Goal: Task Accomplishment & Management: Complete application form

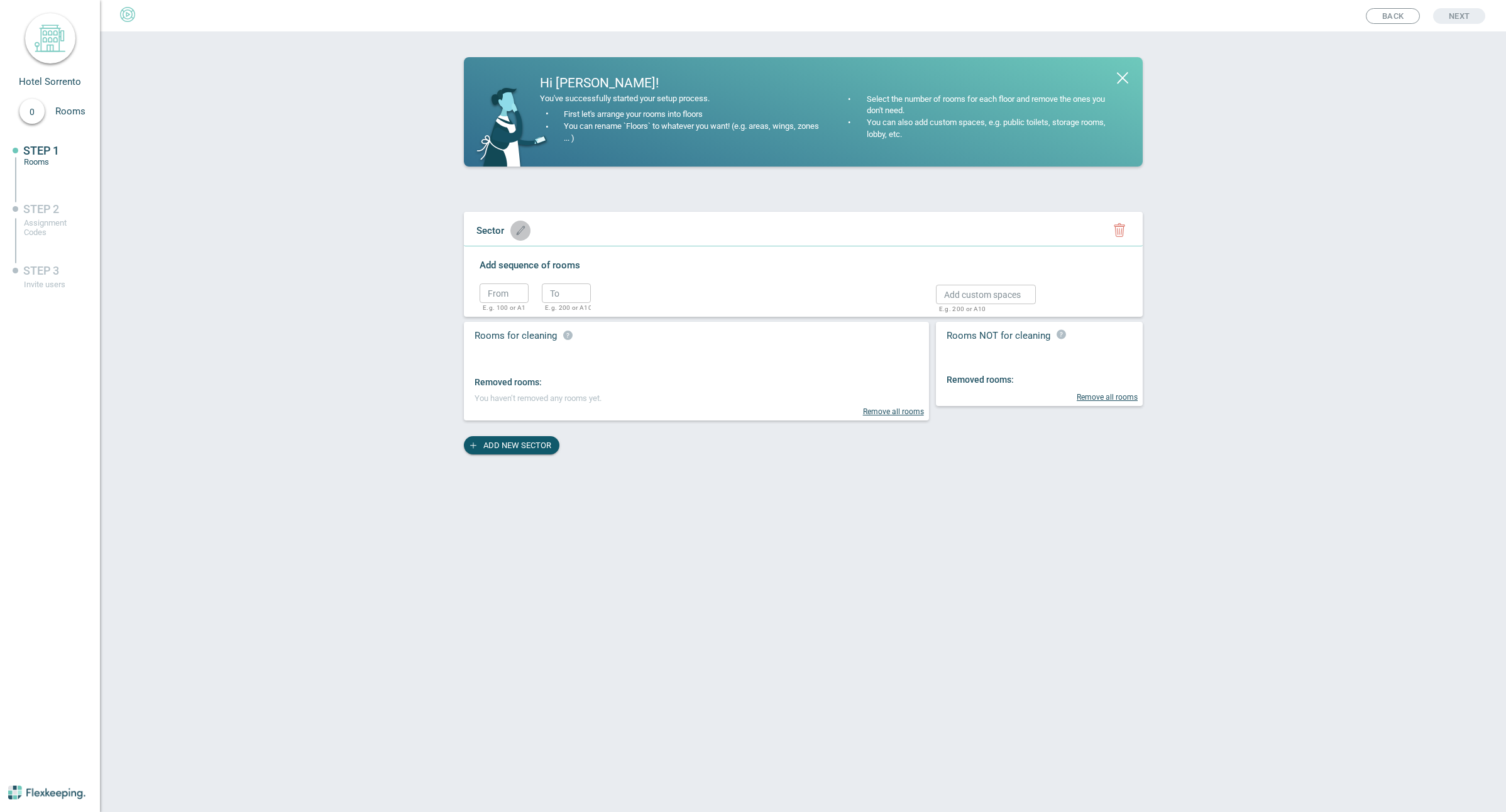
click at [522, 232] on icon "button" at bounding box center [521, 230] width 9 height 9
click at [505, 229] on input "text" at bounding box center [522, 230] width 104 height 20
type input "Sunset"
click at [619, 233] on icon "button" at bounding box center [623, 233] width 10 height 7
click at [503, 293] on input "text" at bounding box center [504, 293] width 49 height 20
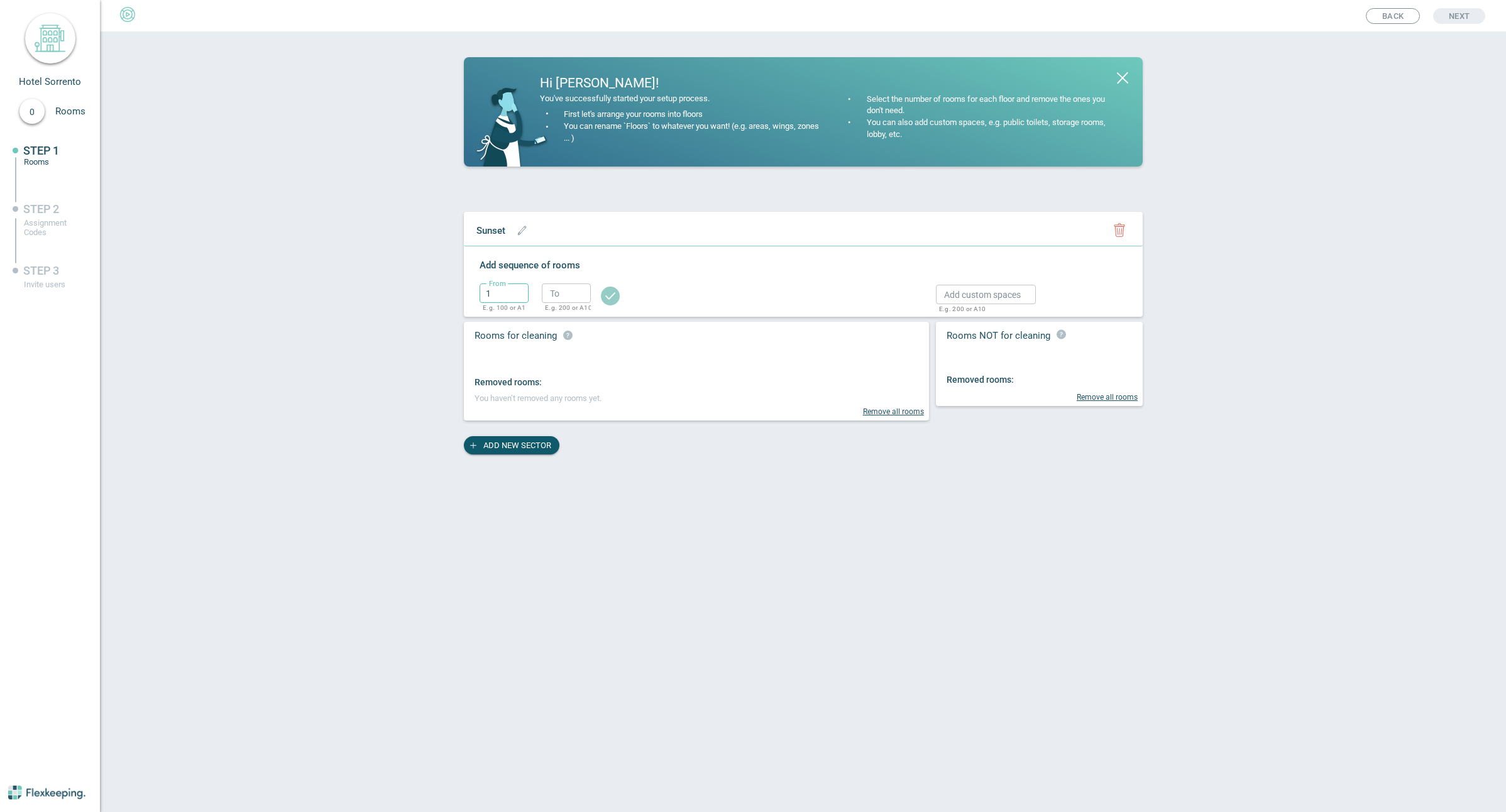
type input "1"
click at [507, 287] on input "text" at bounding box center [504, 293] width 49 height 20
type input "1"
type input "58"
click at [610, 298] on icon "button" at bounding box center [610, 295] width 10 height 7
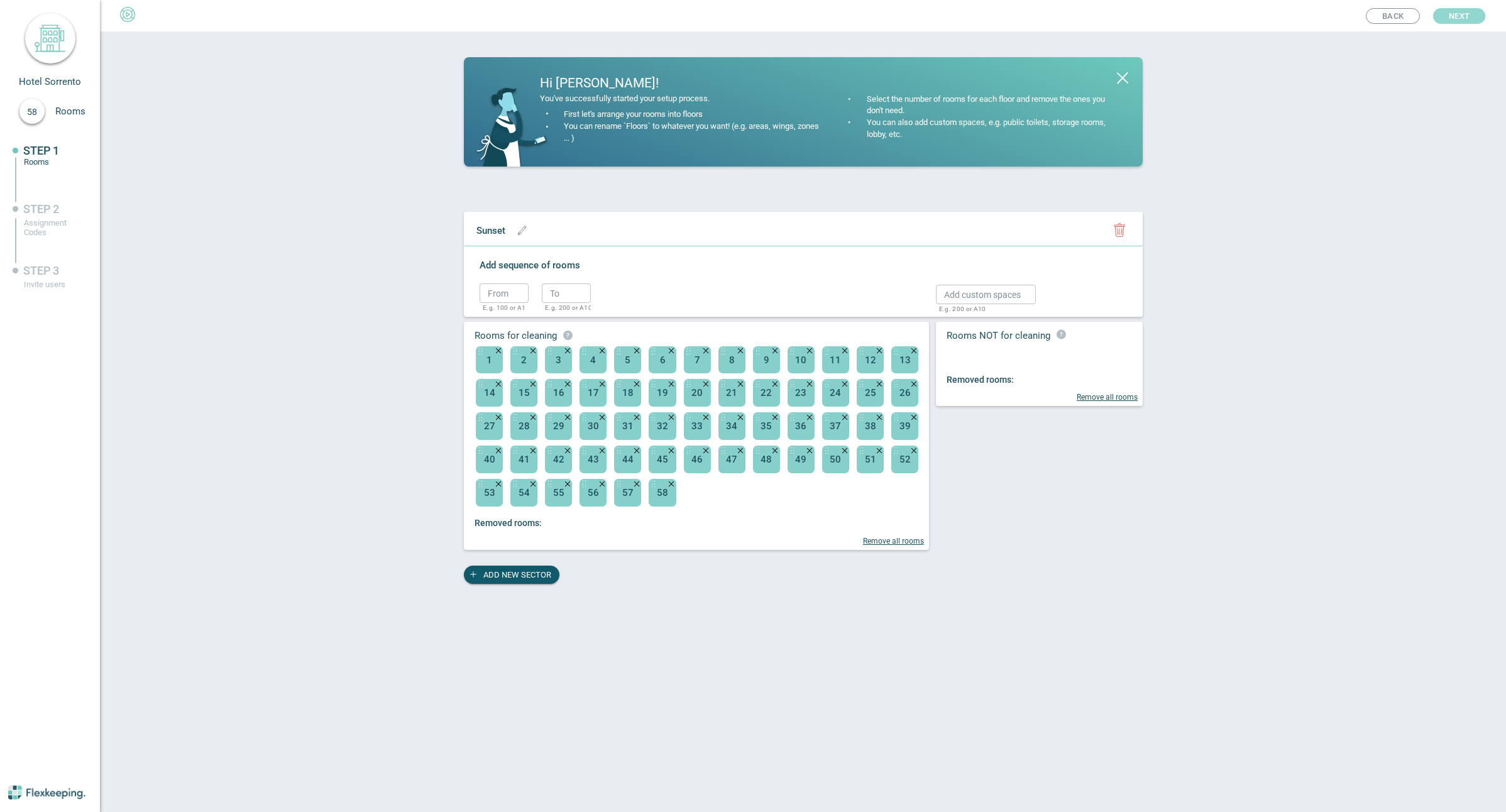
click at [1462, 19] on span "Next" at bounding box center [1459, 16] width 21 height 16
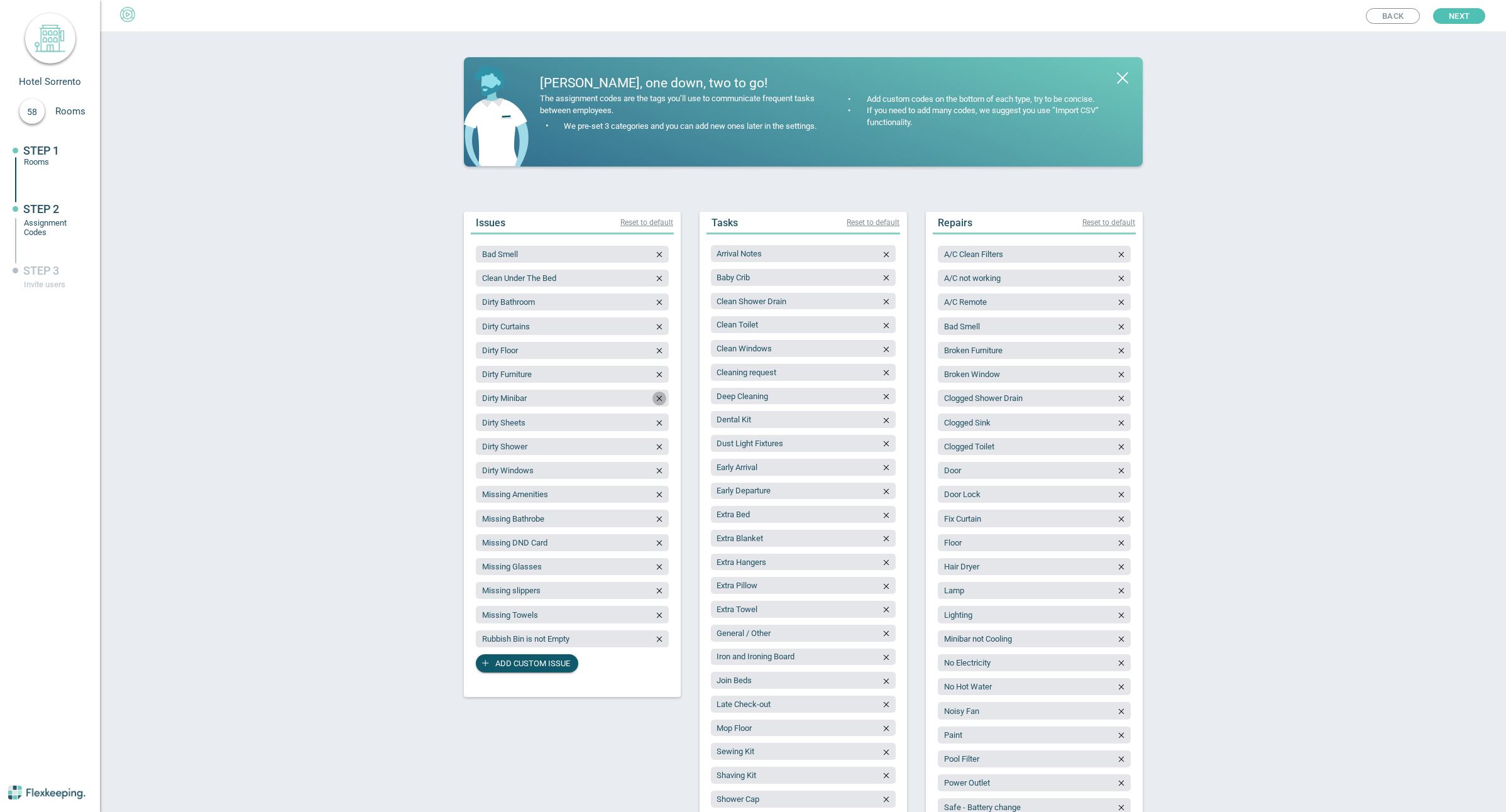
click at [657, 399] on icon "button" at bounding box center [659, 398] width 5 height 6
click at [539, 639] on span "Add custom issue" at bounding box center [533, 639] width 75 height 18
type input "Minibar not checked"
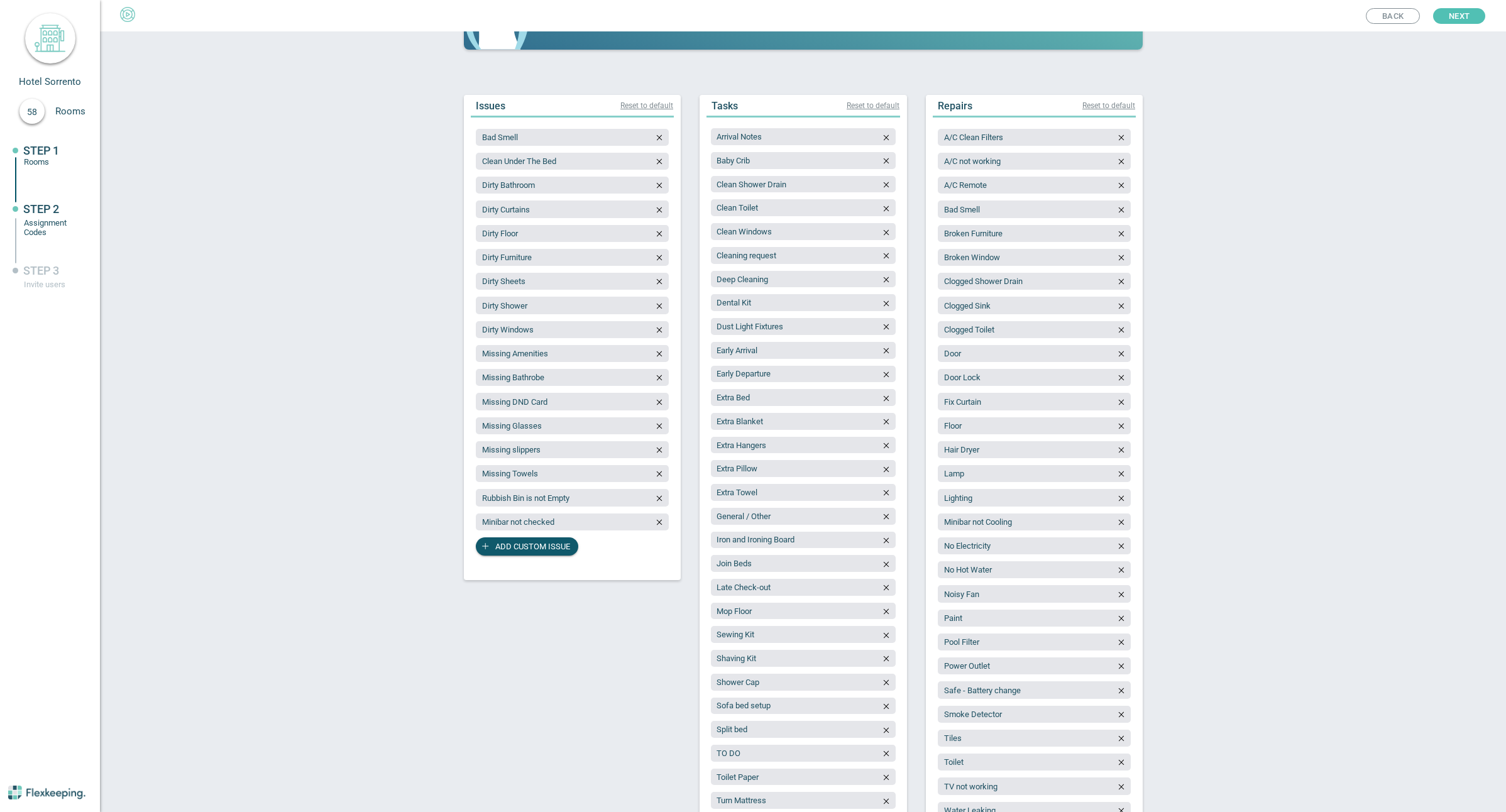
scroll to position [400, 0]
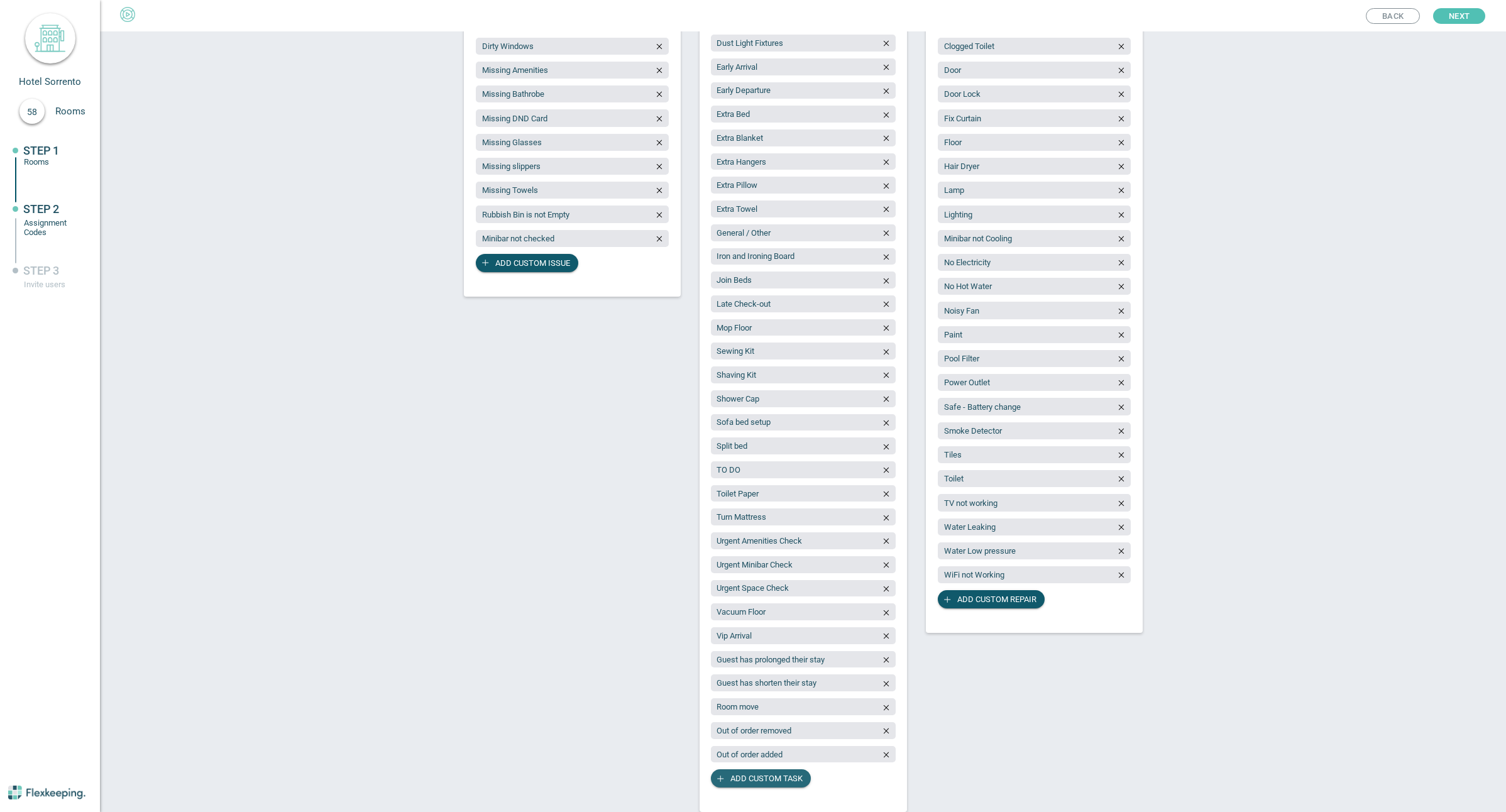
click at [777, 775] on span "Add custom task" at bounding box center [766, 778] width 72 height 18
type input "Room state report"
click at [773, 802] on span "Add custom task" at bounding box center [766, 802] width 72 height 18
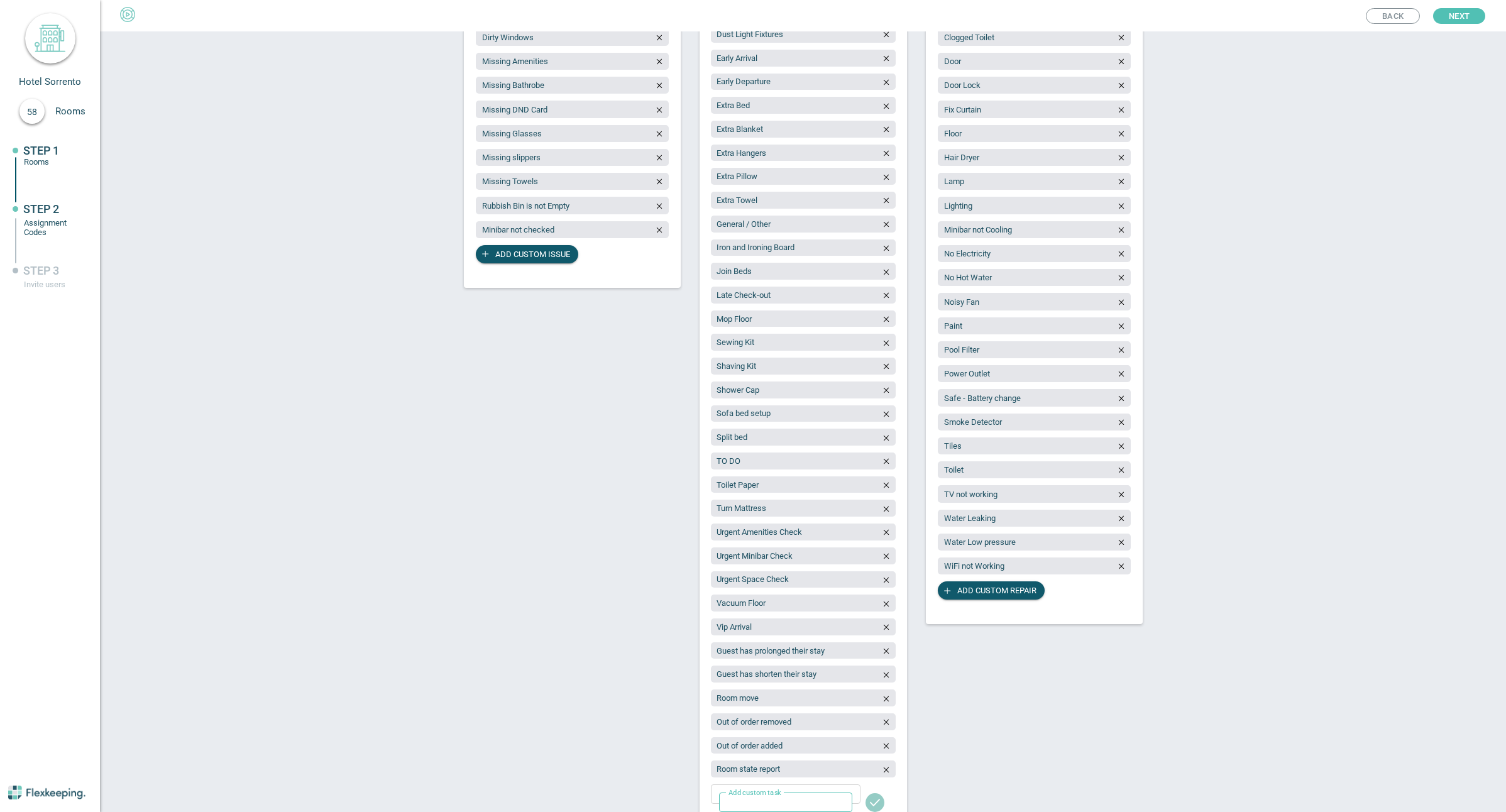
scroll to position [426, 0]
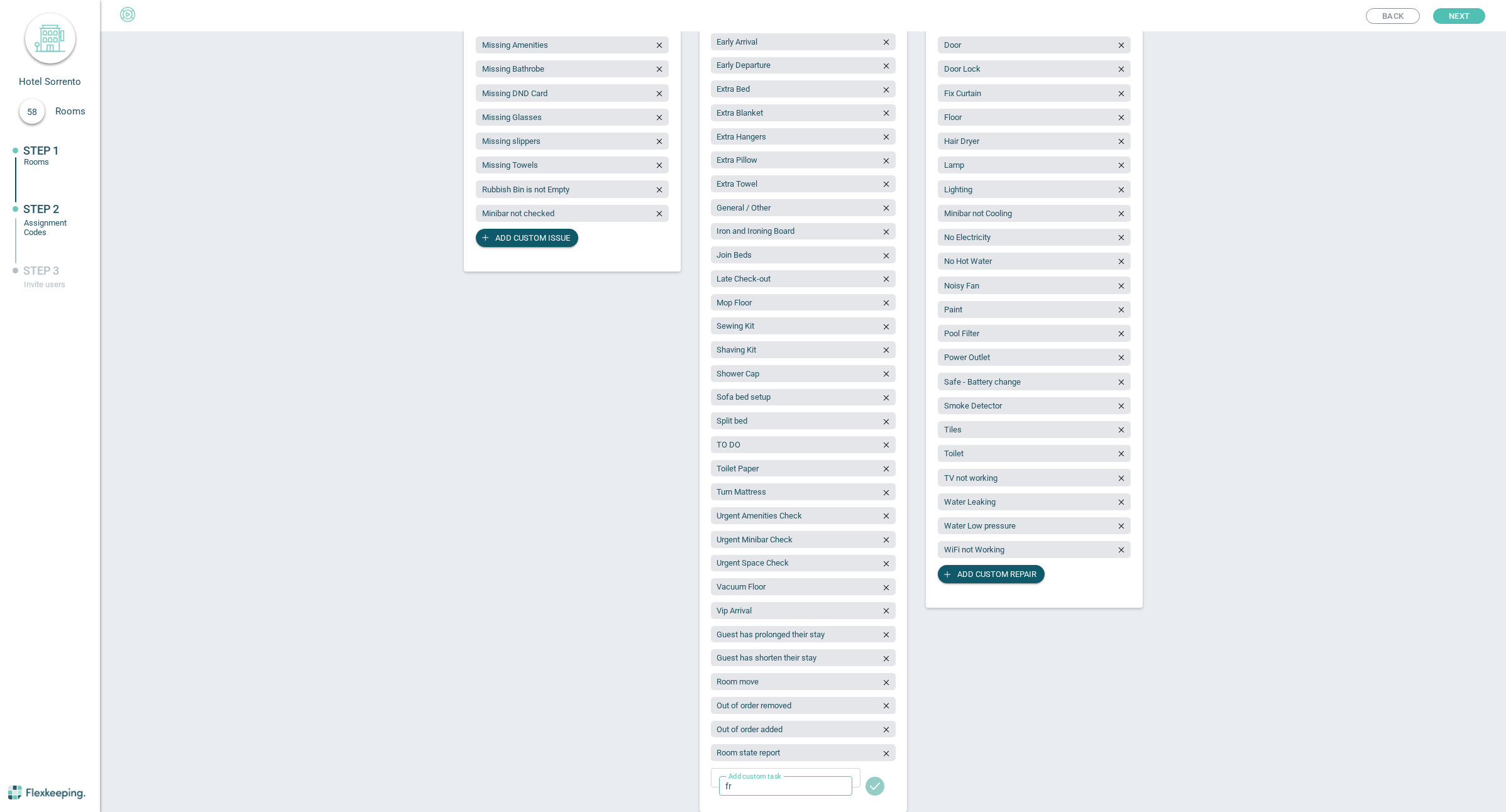
type input "Fragrance/Chemical Free"
click at [780, 799] on span "Add custom task" at bounding box center [766, 801] width 72 height 18
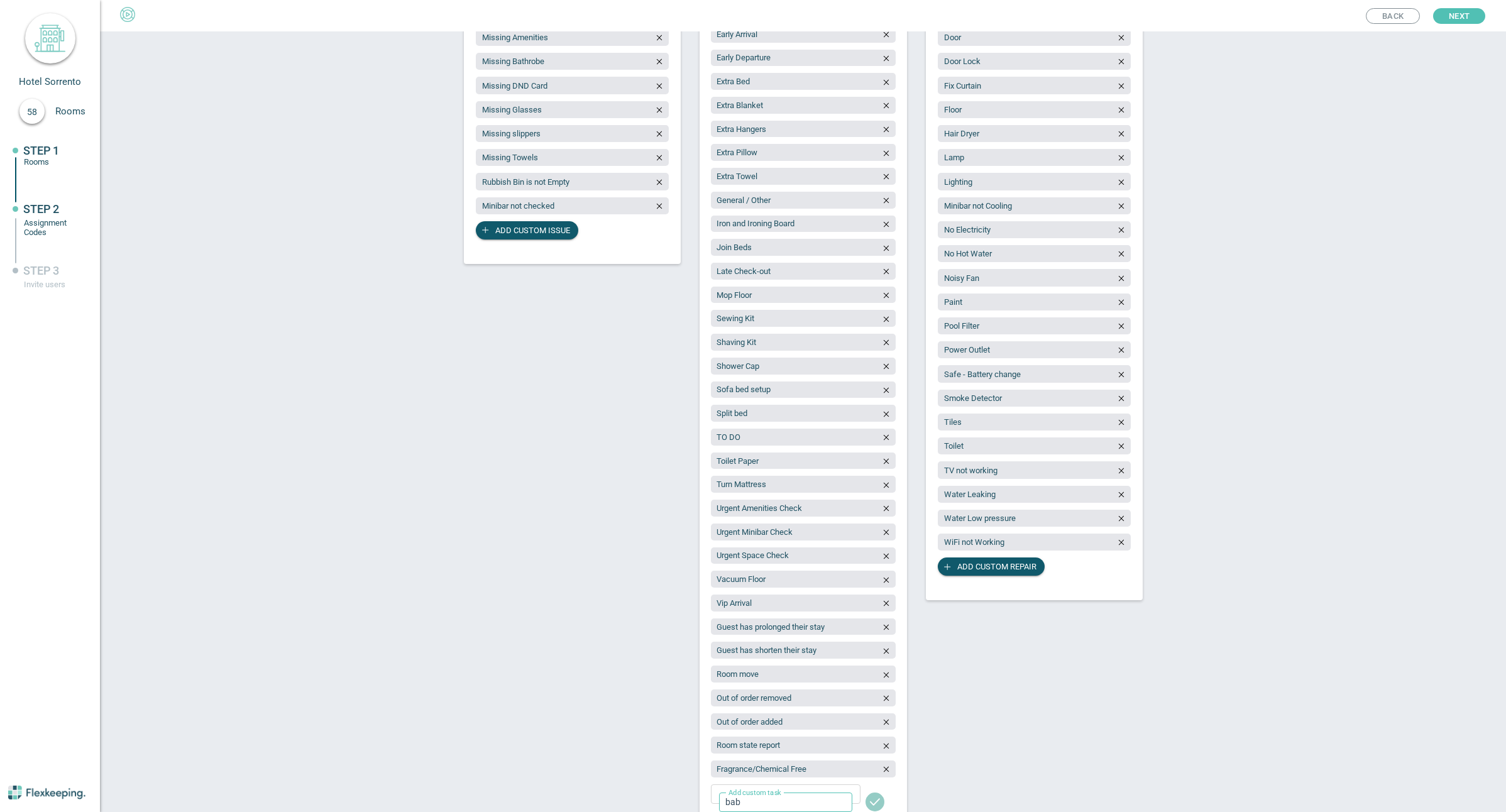
type input "Baby Cot"
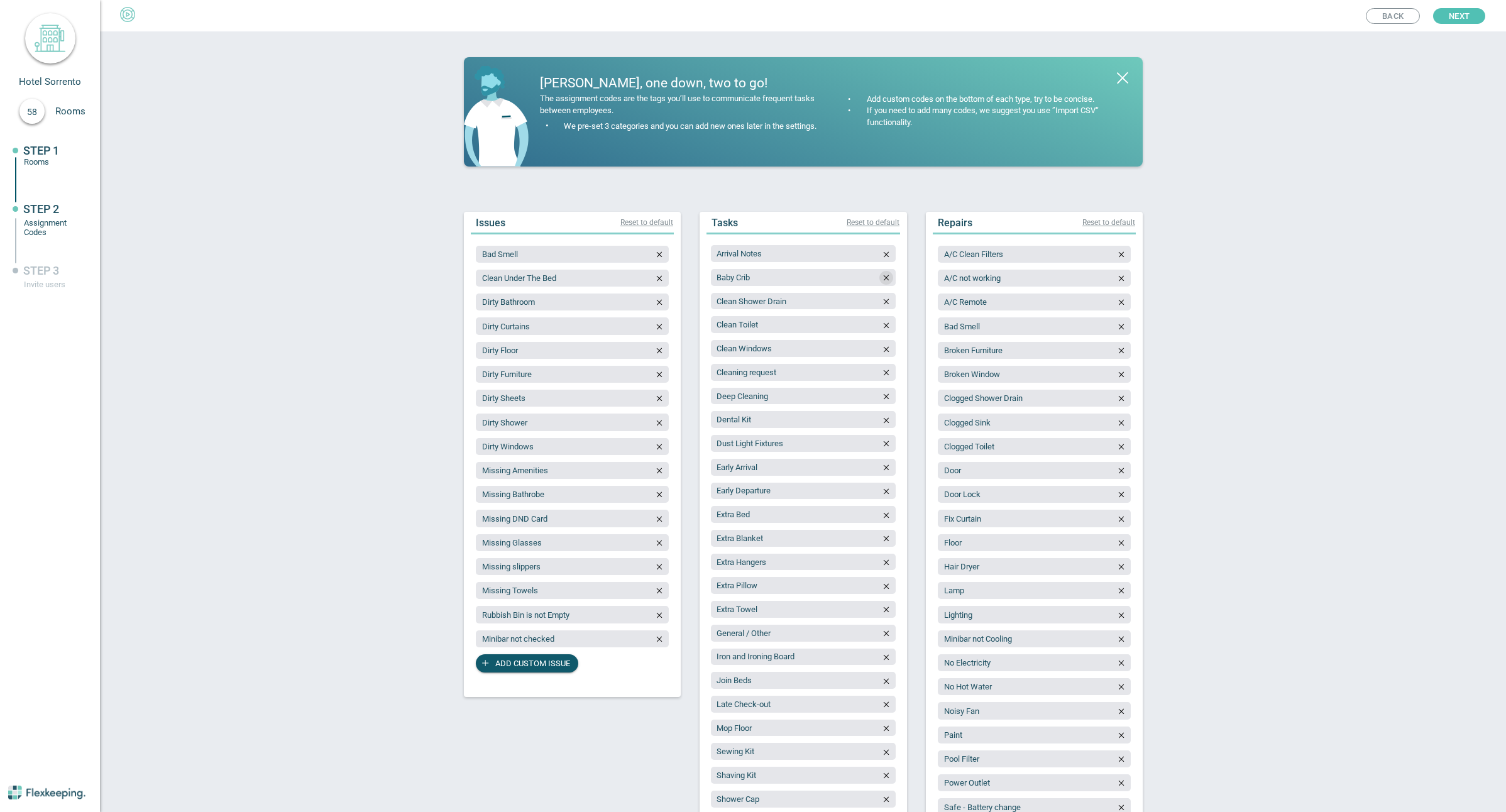
click at [883, 272] on button "button" at bounding box center [886, 278] width 14 height 14
click at [1115, 632] on button "button" at bounding box center [1121, 639] width 14 height 14
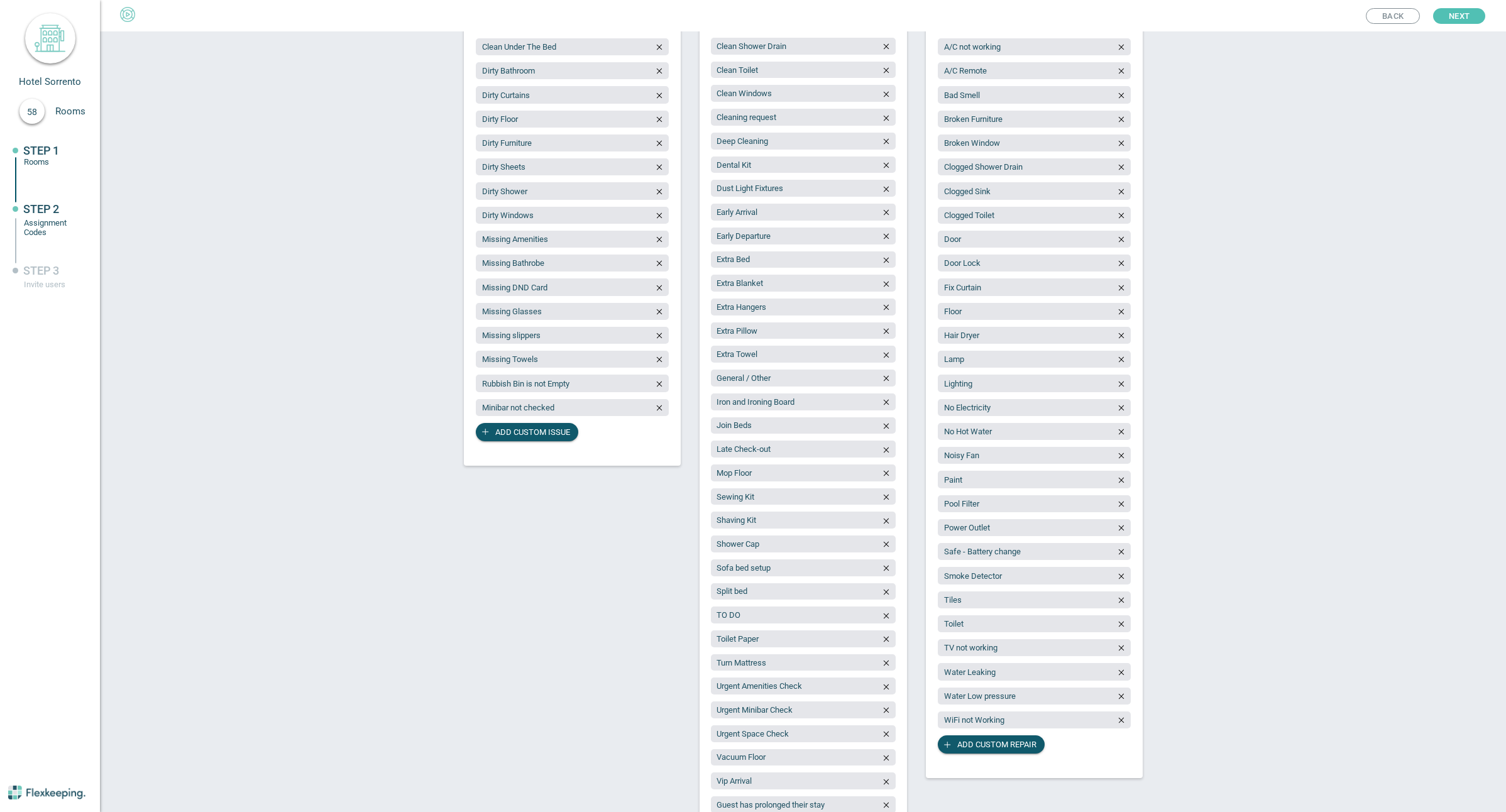
scroll to position [447, 0]
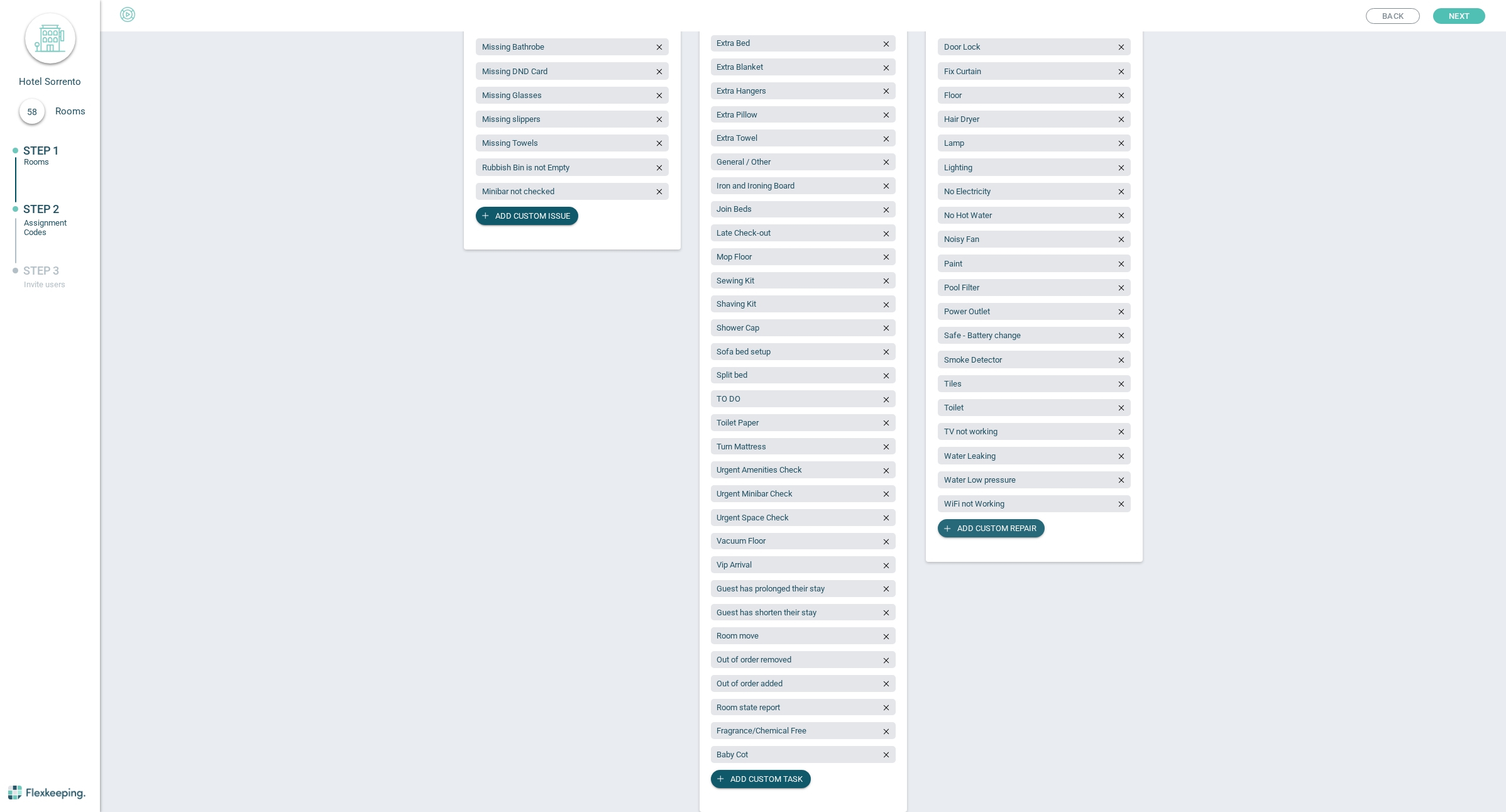
click at [987, 537] on span "Add custom repair" at bounding box center [996, 528] width 79 height 18
type input "Fridge not cooling"
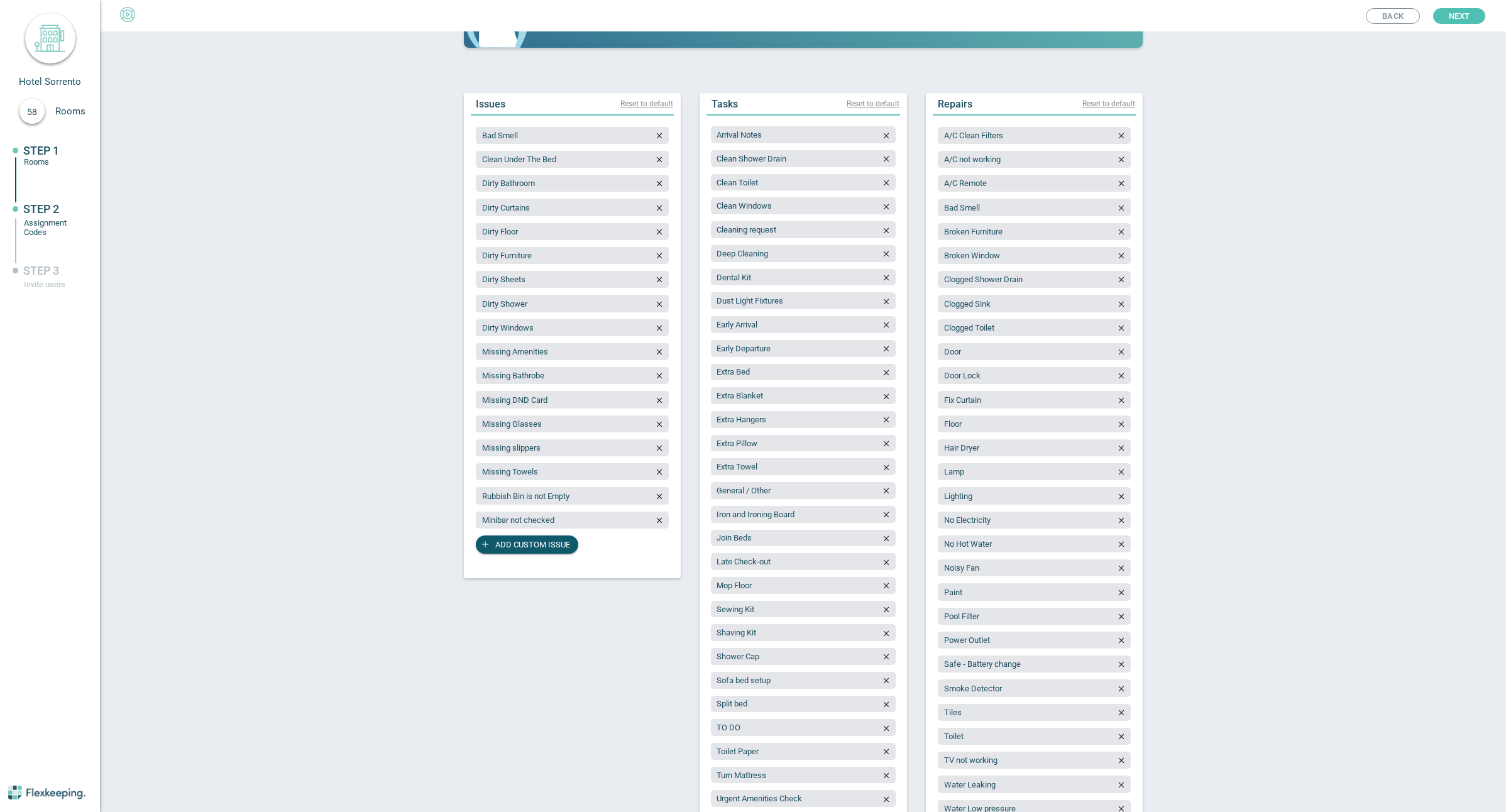
scroll to position [133, 0]
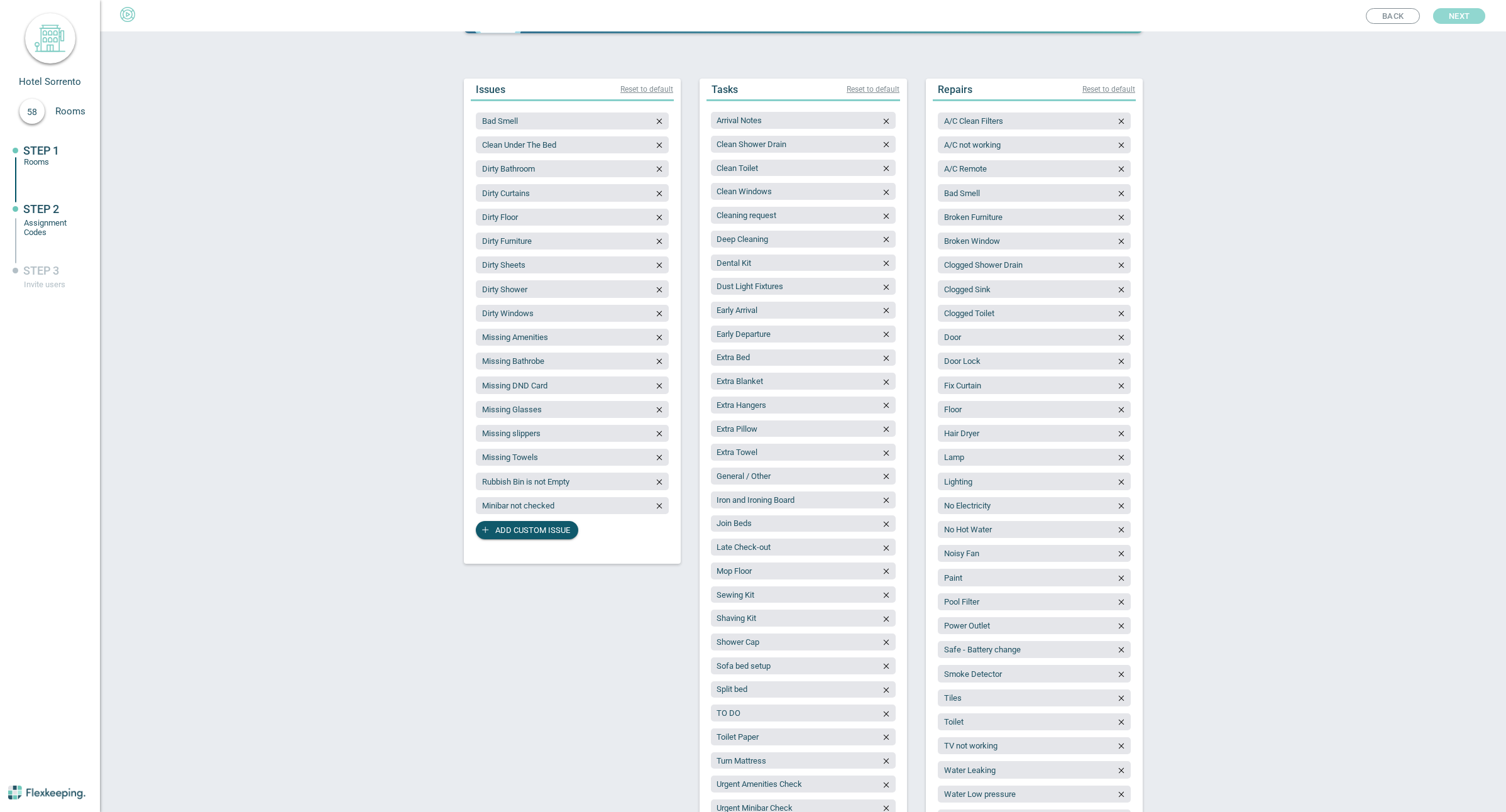
click at [1469, 17] on span "Next" at bounding box center [1459, 16] width 21 height 16
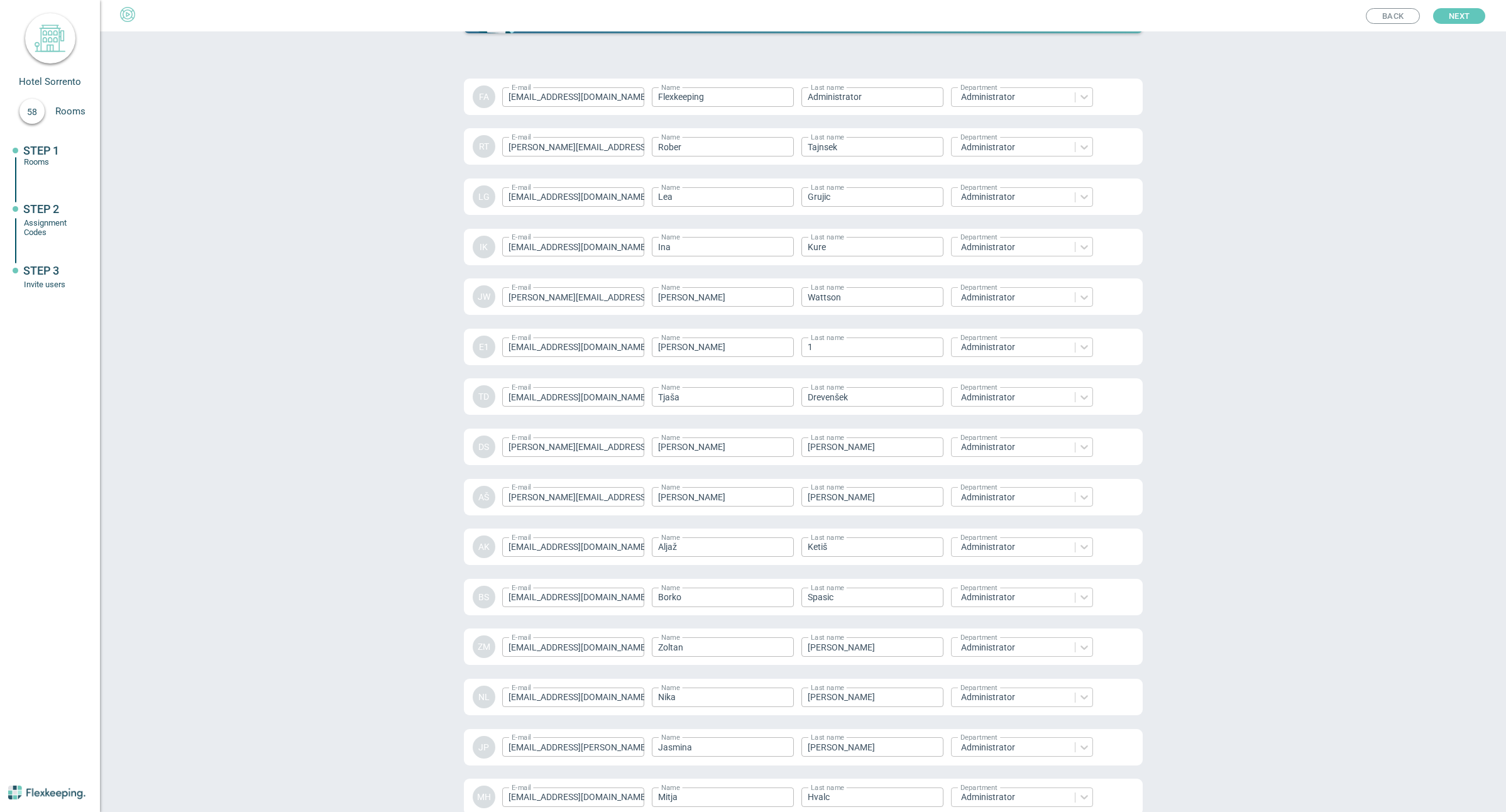
scroll to position [1473, 0]
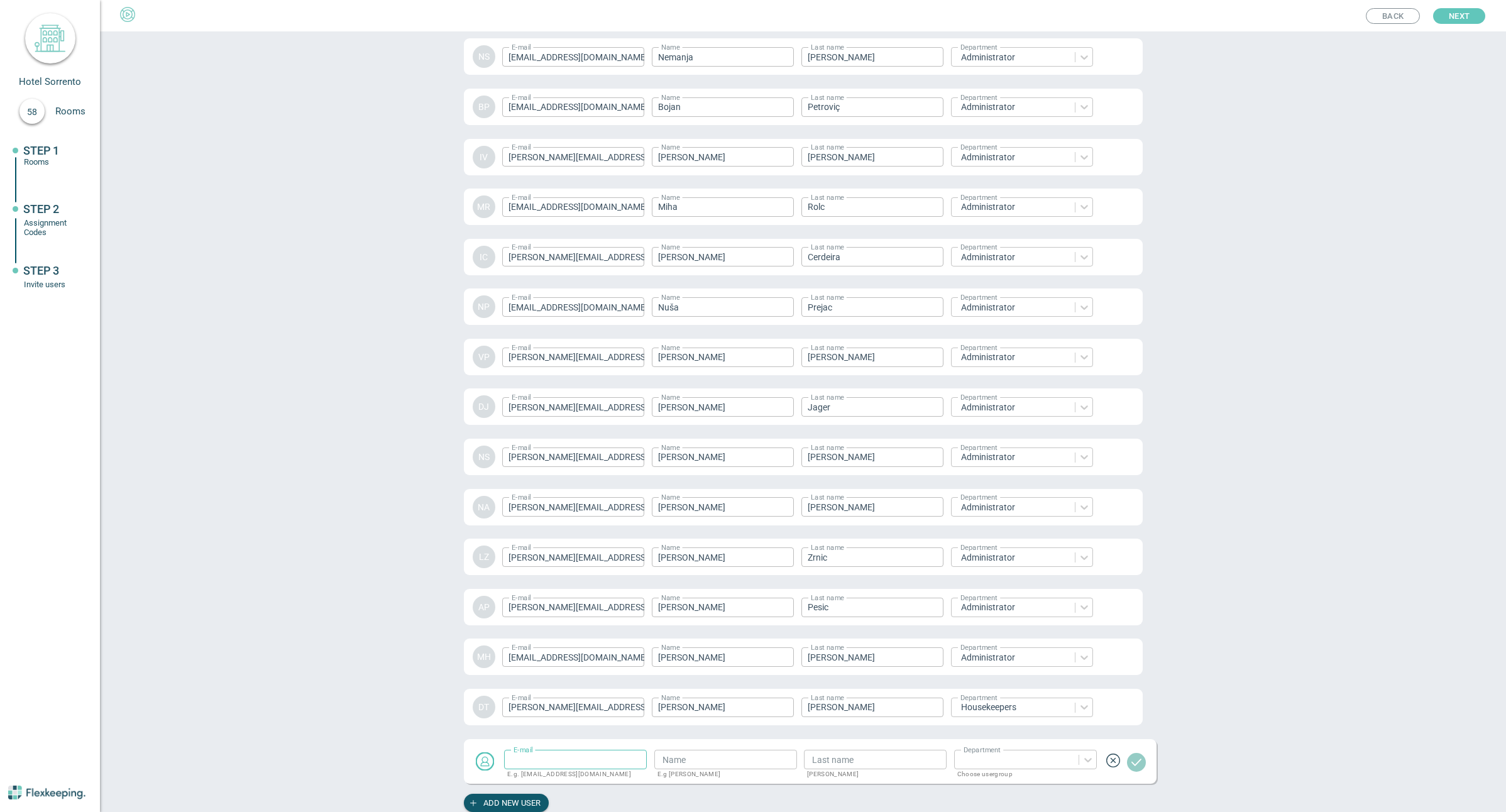
click at [1469, 17] on span "Next" at bounding box center [1459, 16] width 21 height 16
